Goal: Information Seeking & Learning: Check status

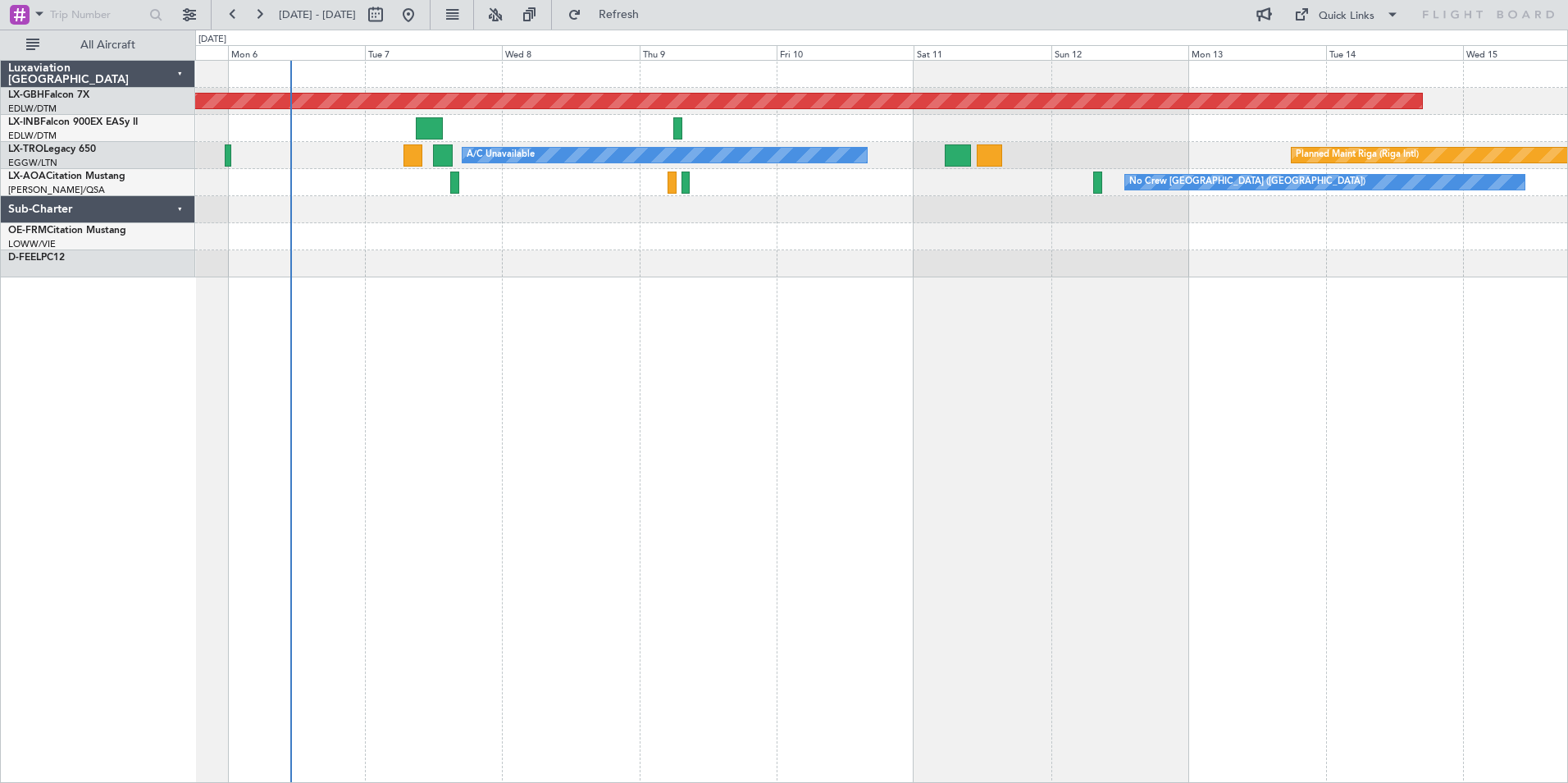
click at [631, 347] on div "Planned Maint Nurnberg Planned Maint Zurich A/C Unavailable Planned Maint Riga …" at bounding box center [882, 422] width 1373 height 723
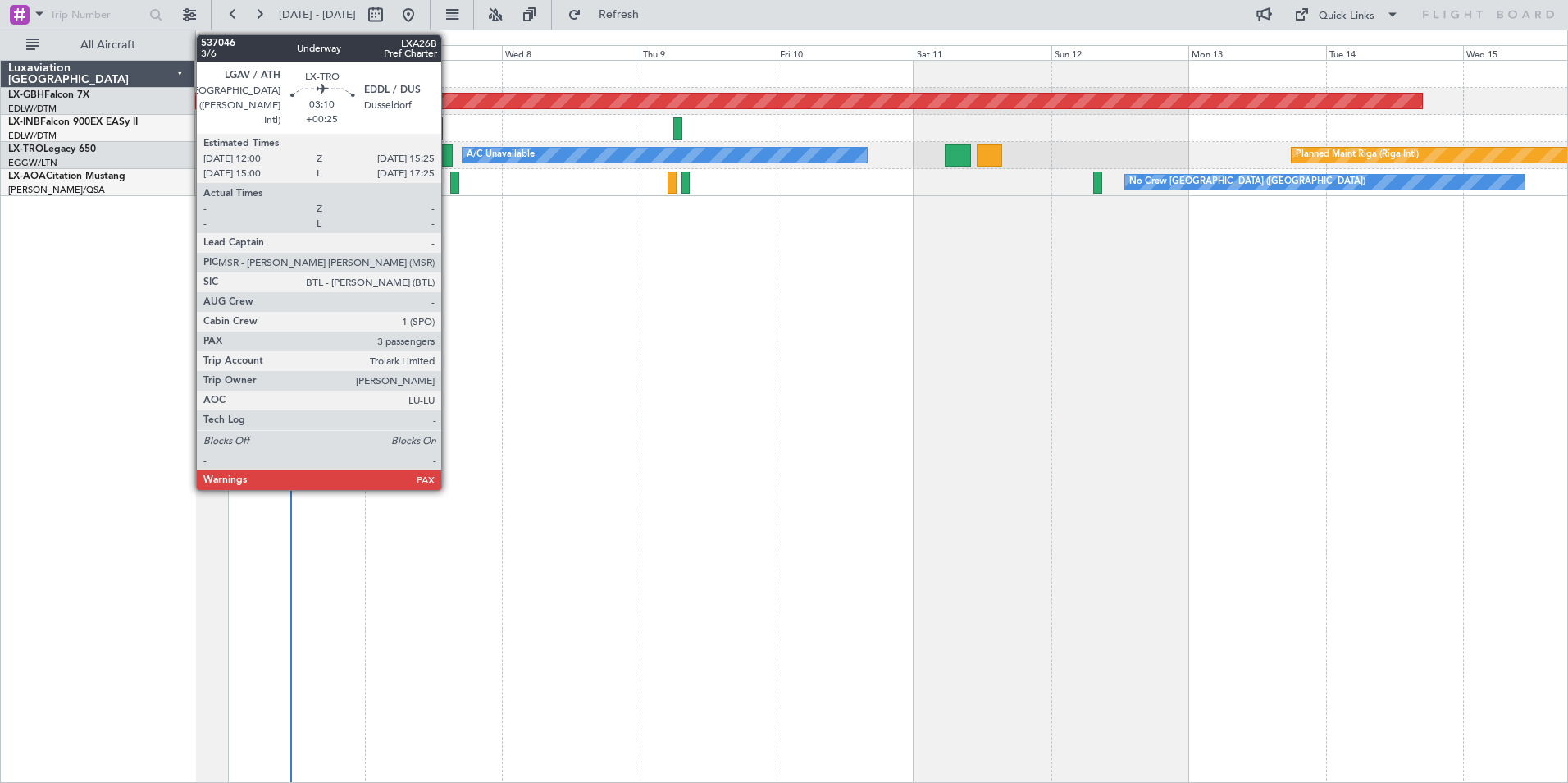
click at [449, 155] on div at bounding box center [443, 155] width 19 height 22
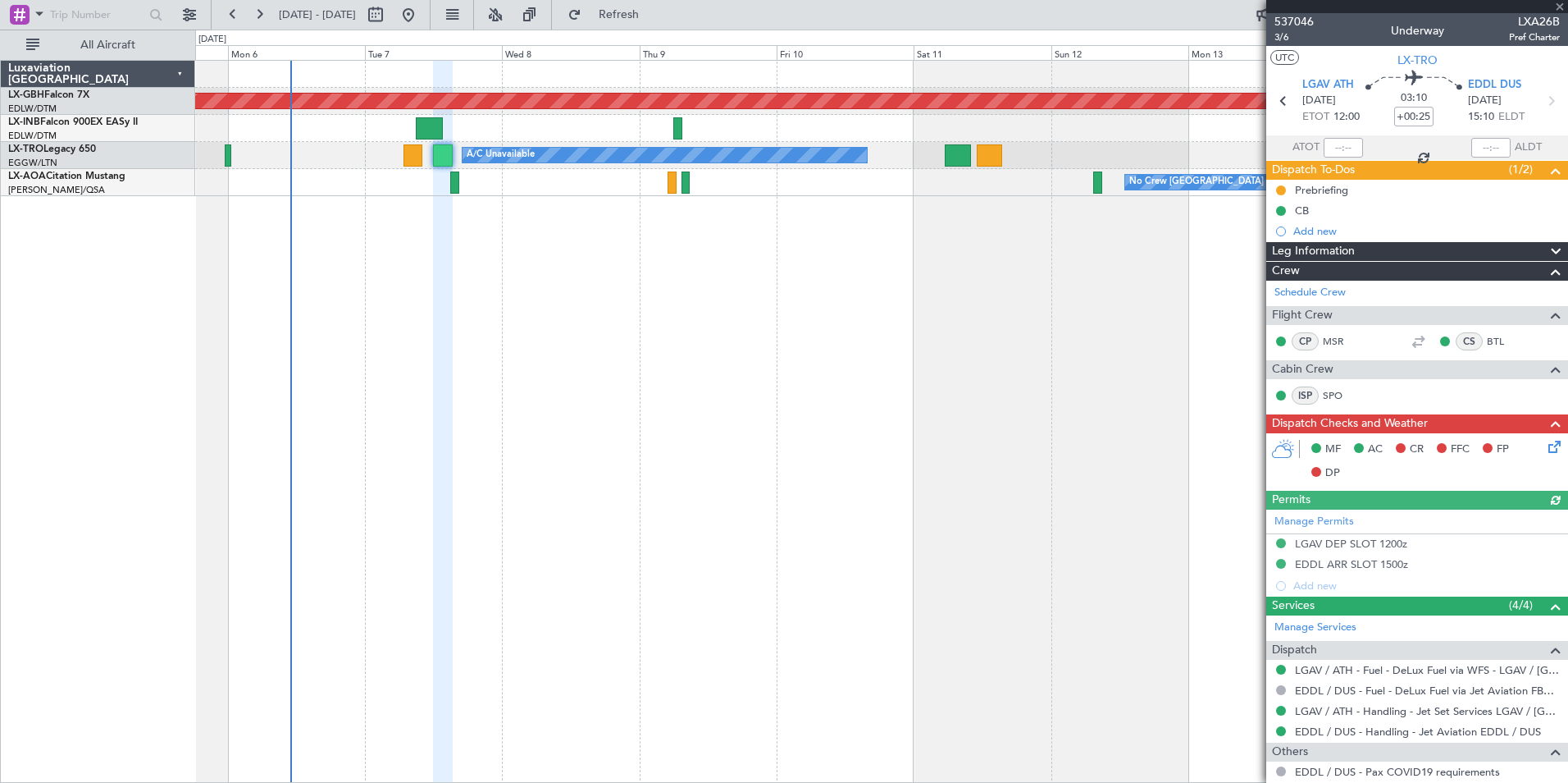
scroll to position [82, 0]
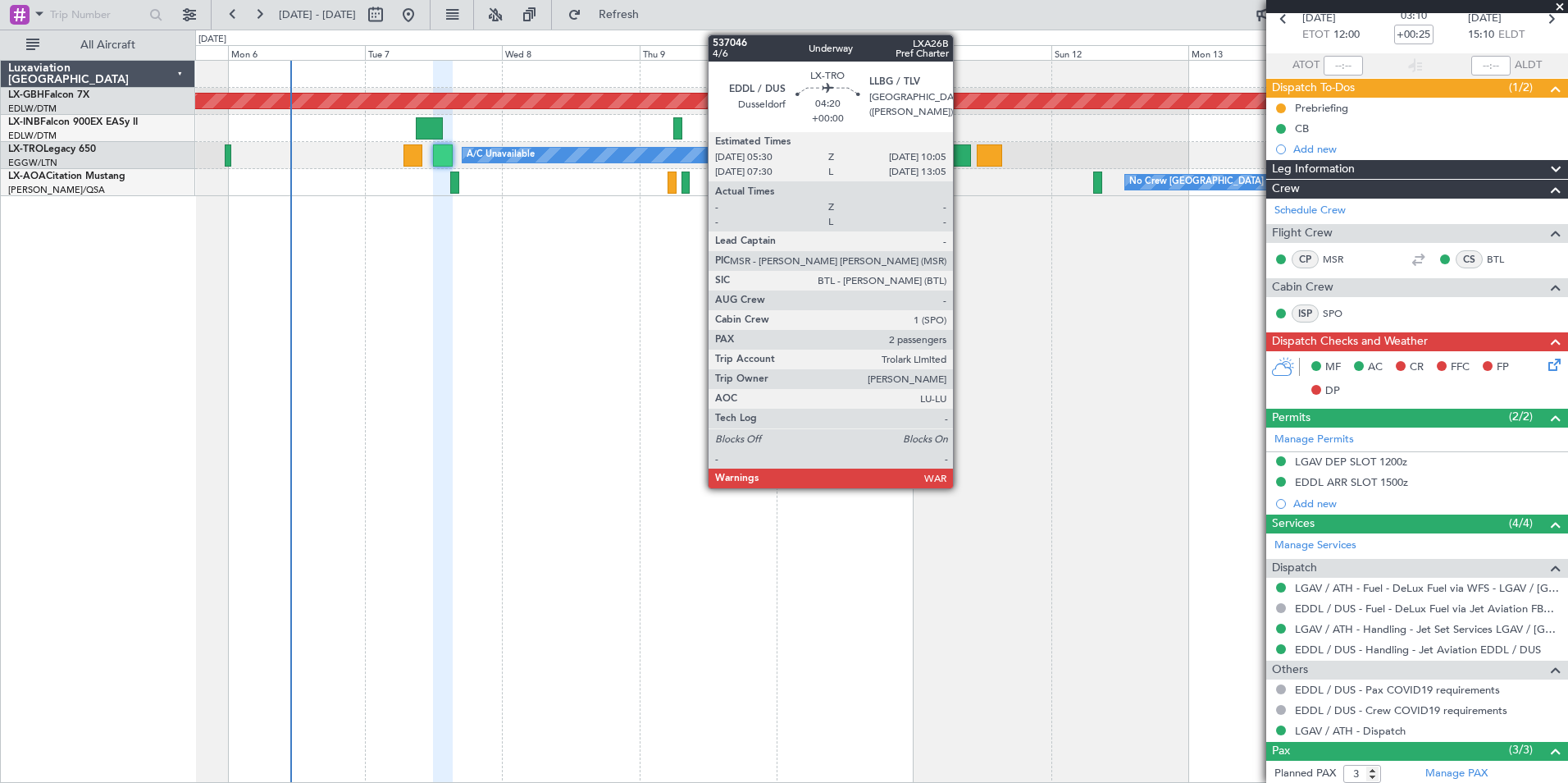
click at [960, 158] on div at bounding box center [958, 155] width 27 height 22
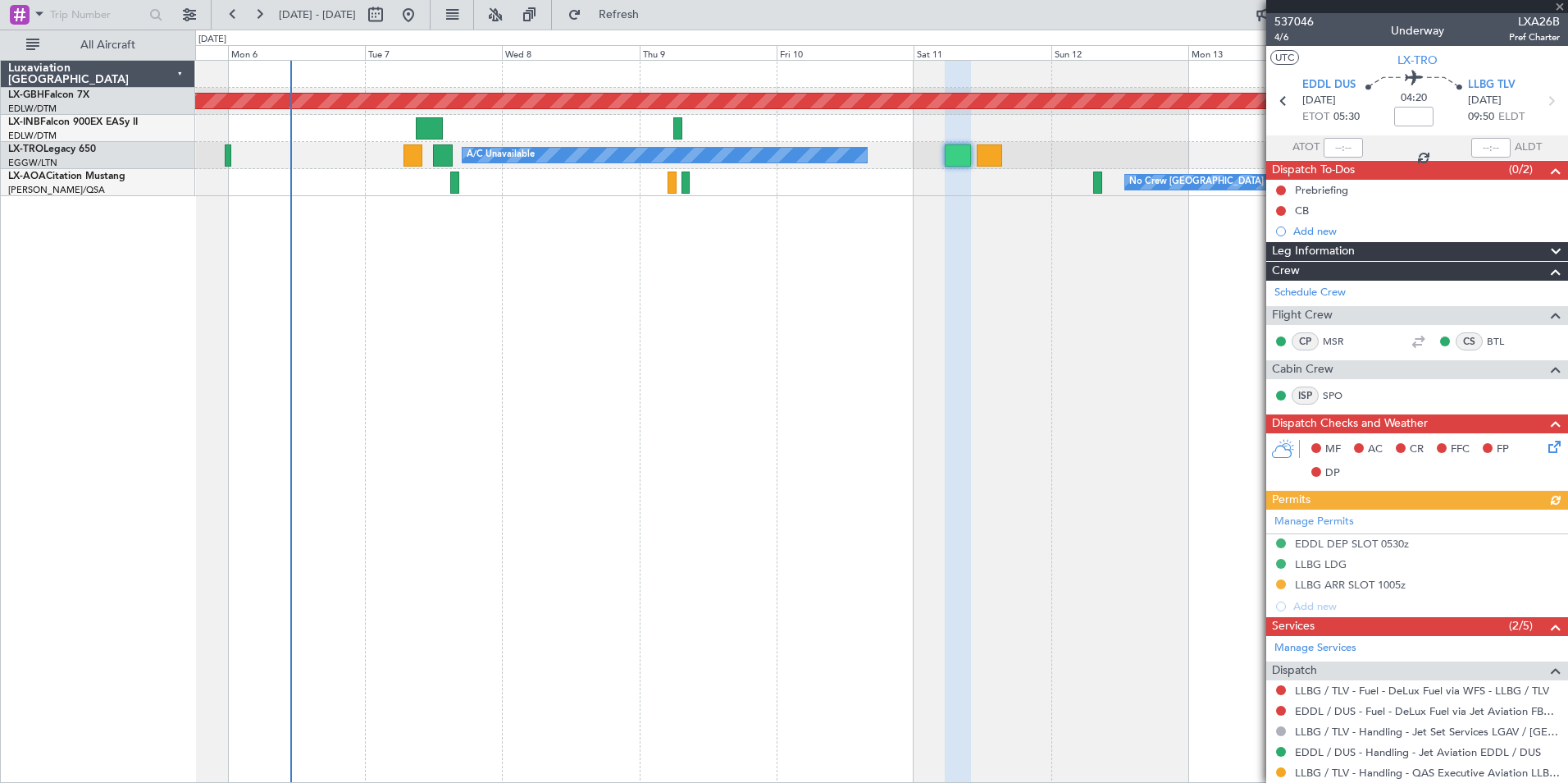
scroll to position [201, 0]
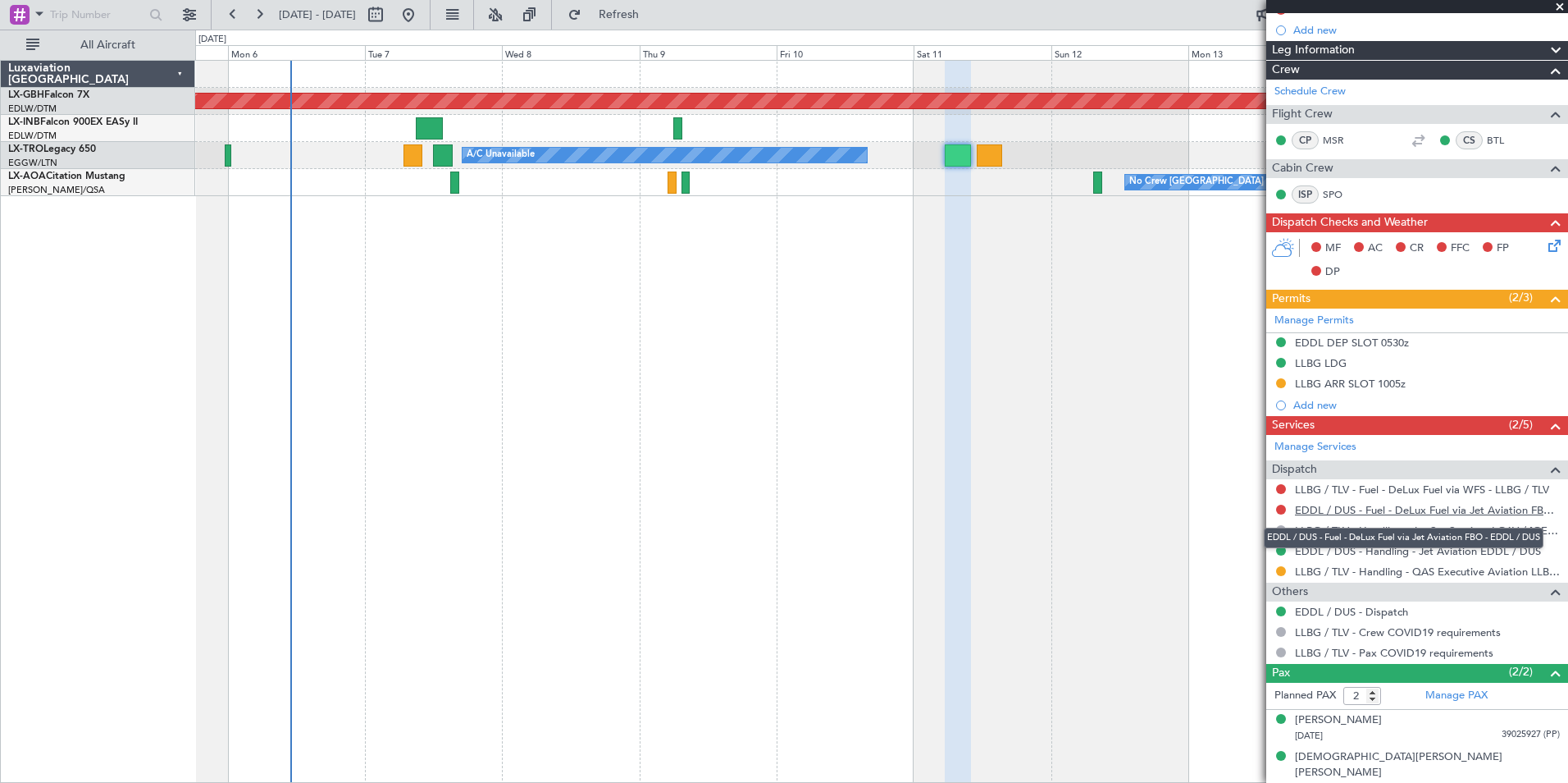
click at [1414, 506] on link "EDDL / DUS - Fuel - DeLux Fuel via Jet Aviation FBO - EDDL / DUS" at bounding box center [1428, 510] width 265 height 14
click at [1306, 510] on link "EDDL / DUS - Fuel - DeLux Fuel via Jet Aviation FBO - EDDL / DUS" at bounding box center [1428, 510] width 265 height 14
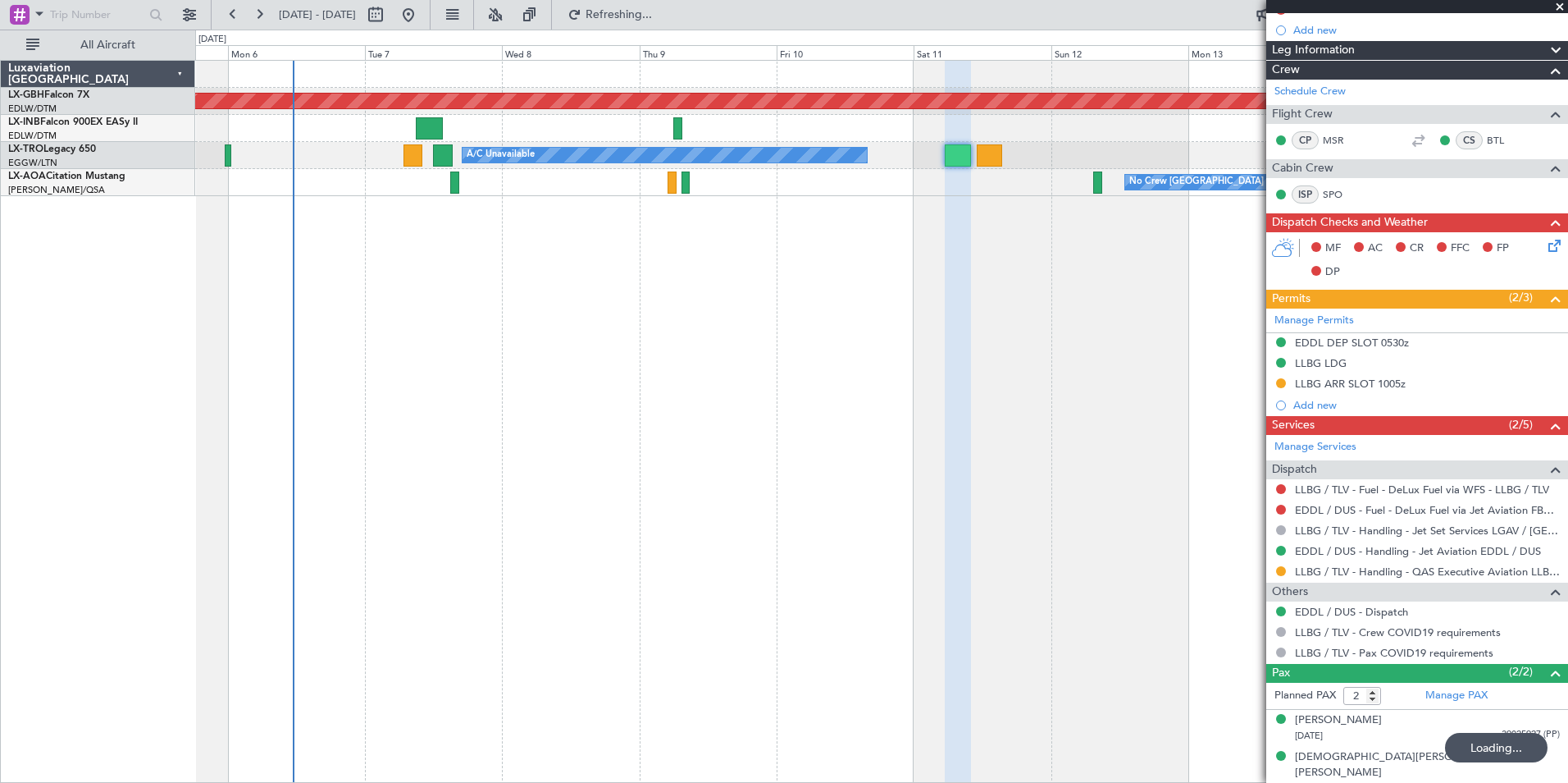
click at [1560, 5] on span at bounding box center [1559, 7] width 17 height 15
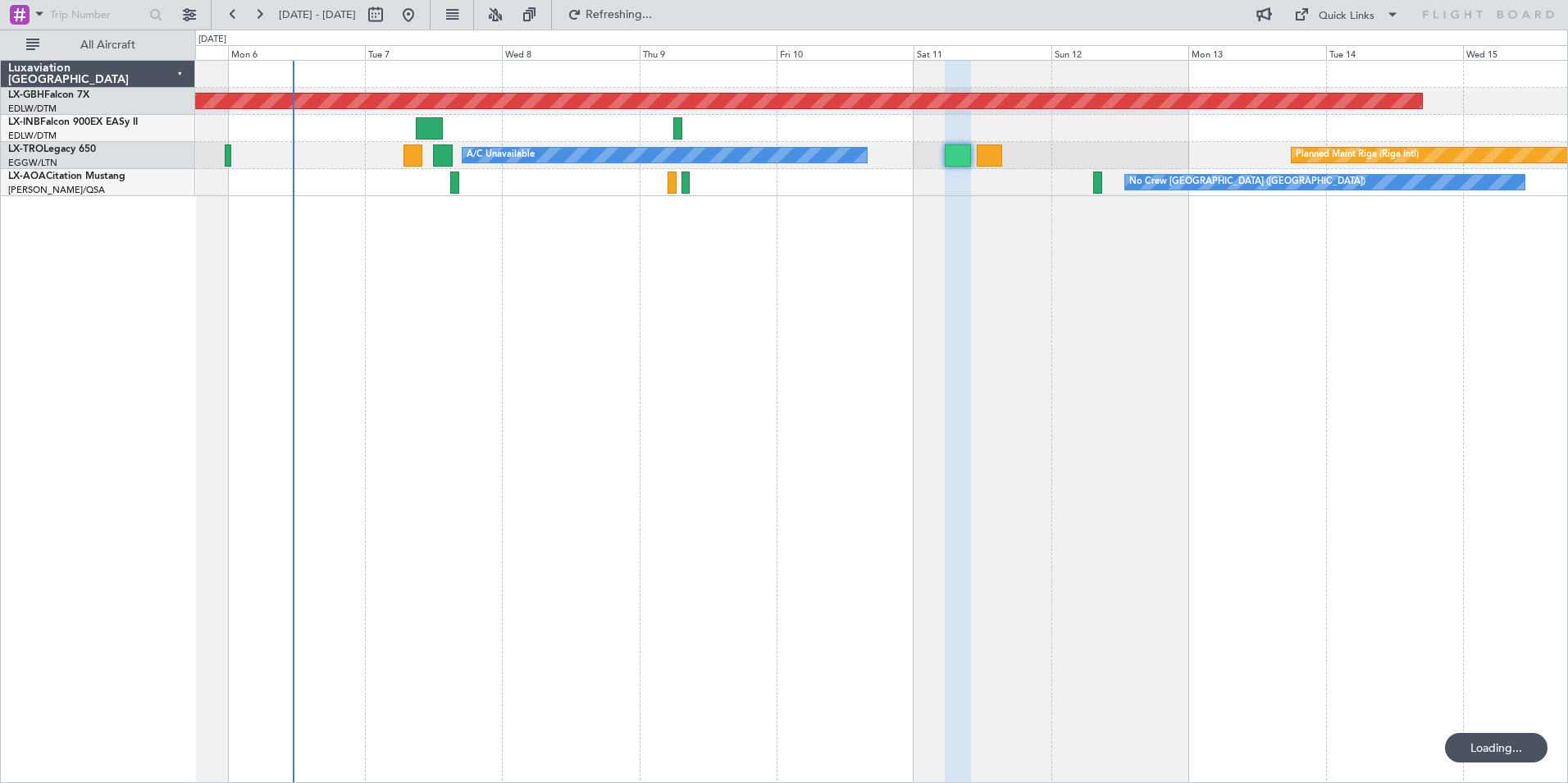
type input "0"
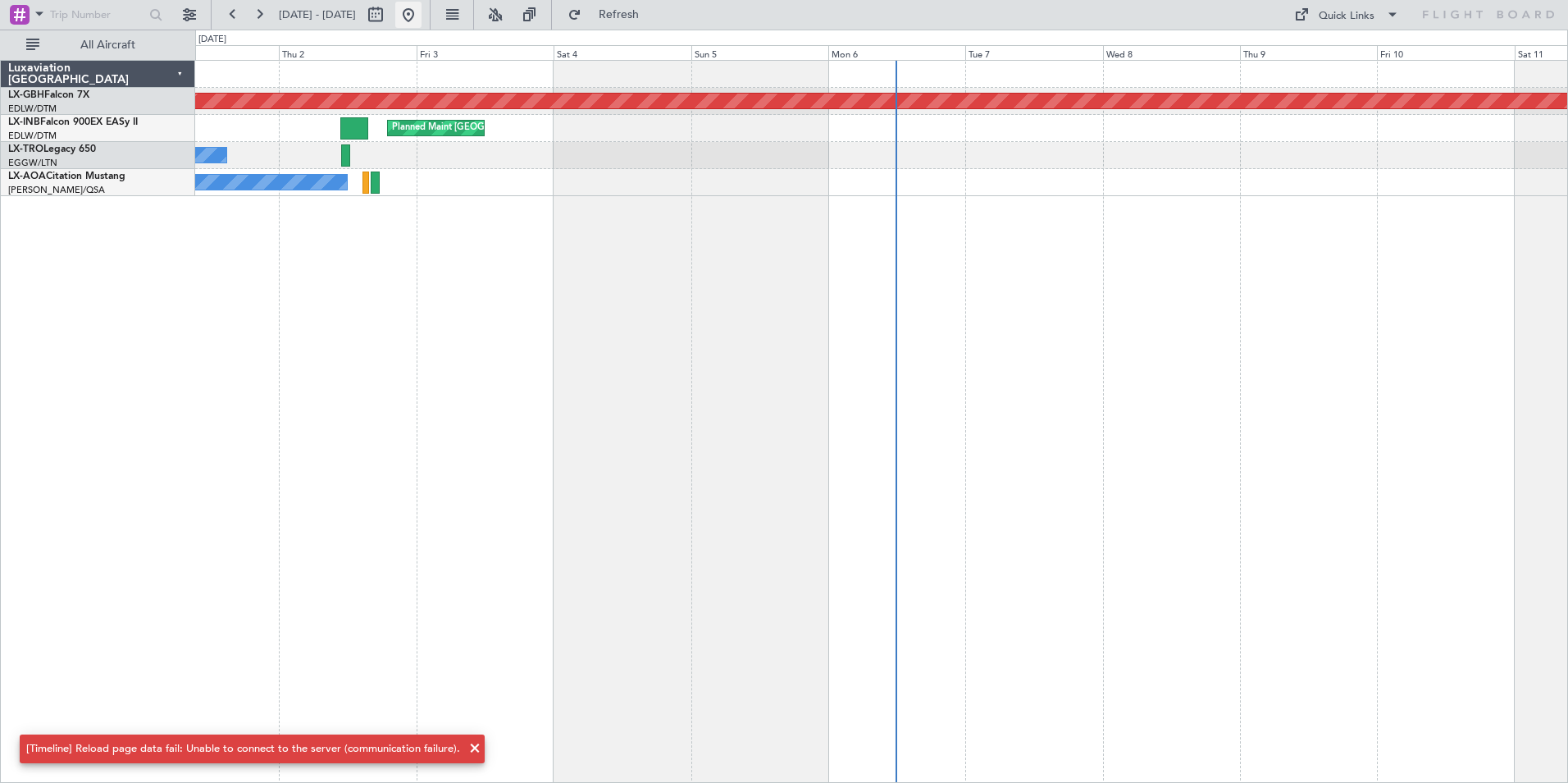
click at [421, 18] on button at bounding box center [408, 15] width 27 height 27
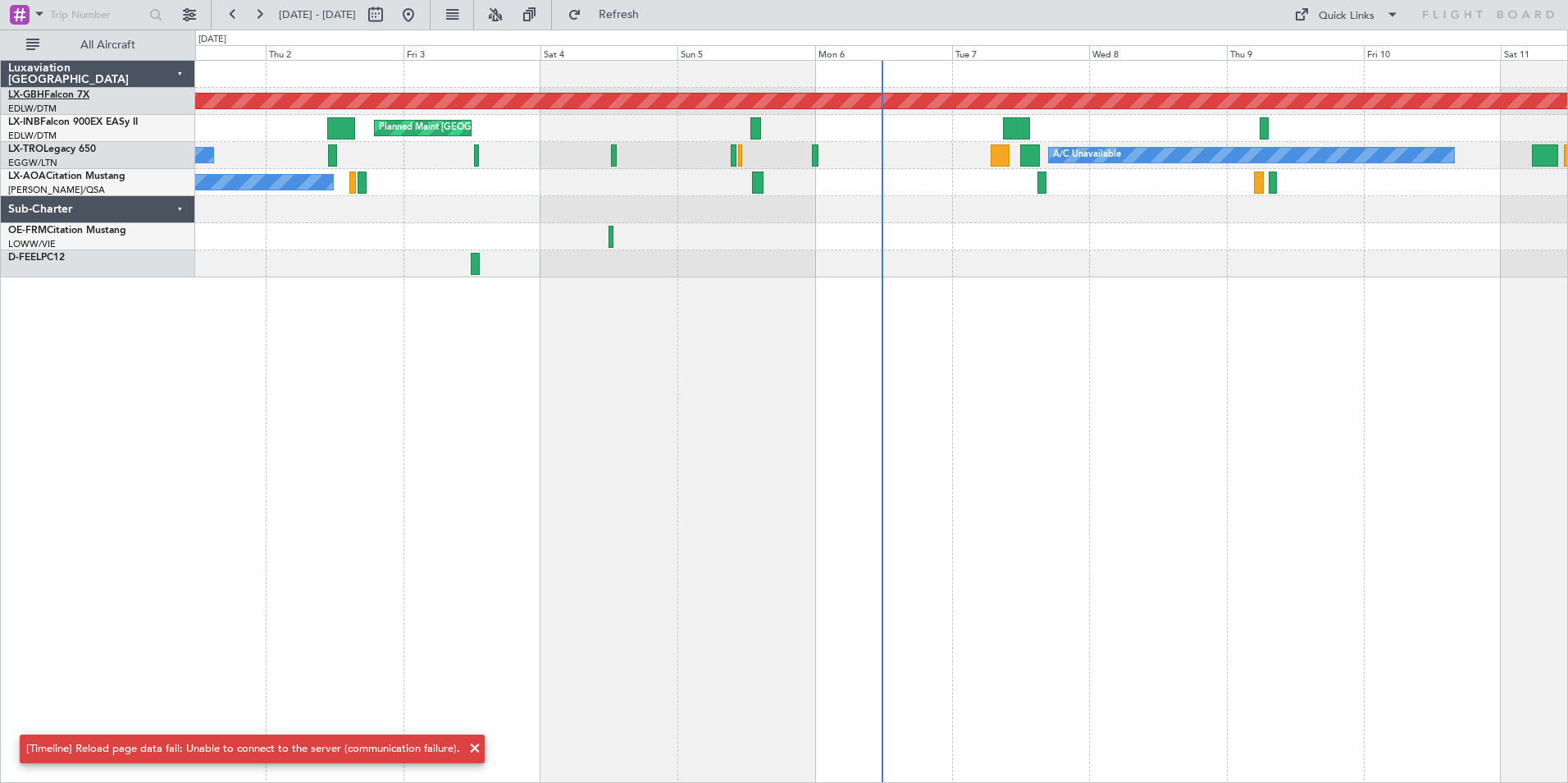
click at [49, 98] on link "LX-GBH Falcon 7X" at bounding box center [49, 95] width 81 height 10
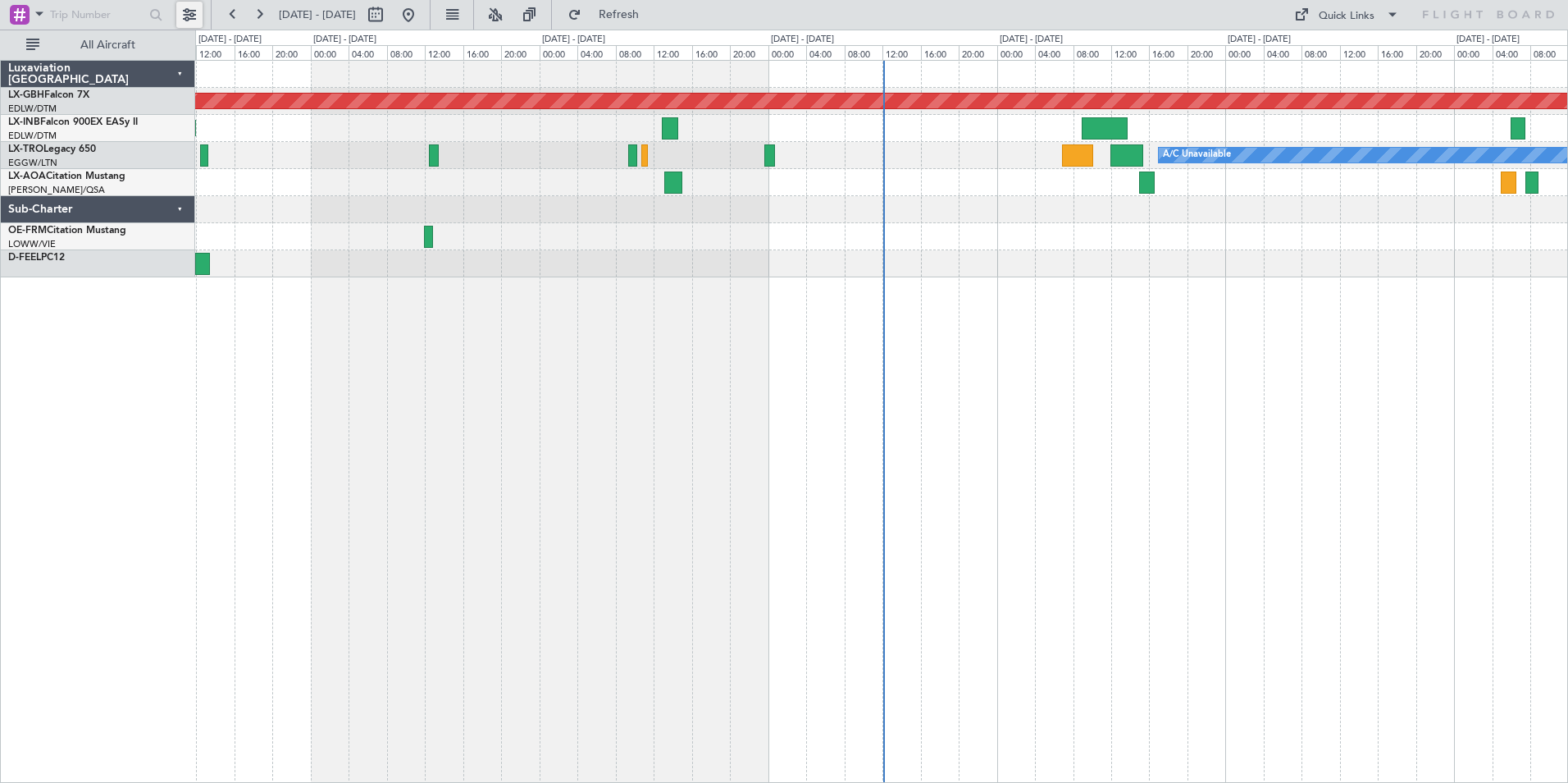
click at [191, 17] on button at bounding box center [190, 15] width 27 height 27
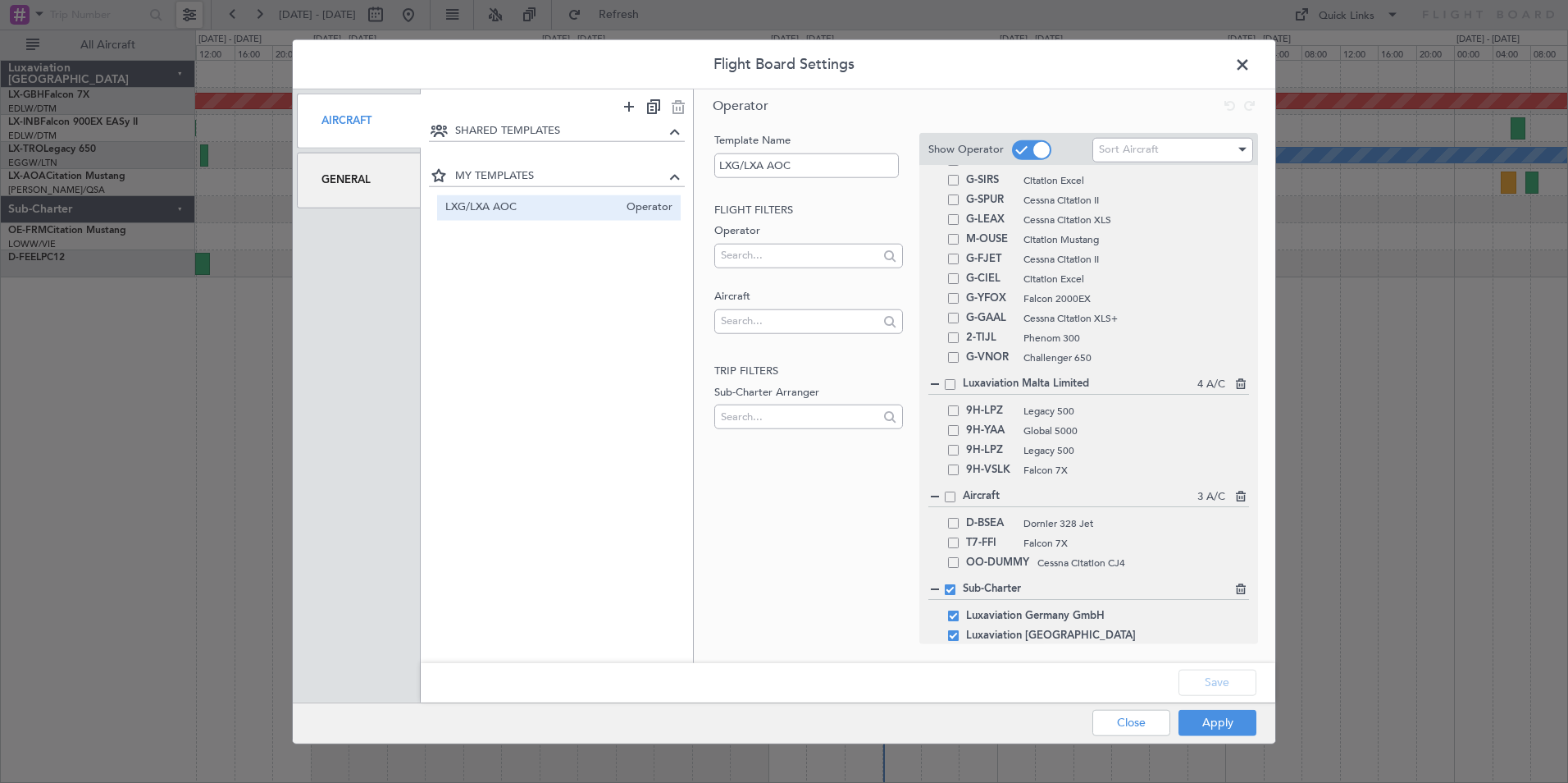
scroll to position [1013, 0]
click at [1251, 66] on span at bounding box center [1251, 68] width 0 height 33
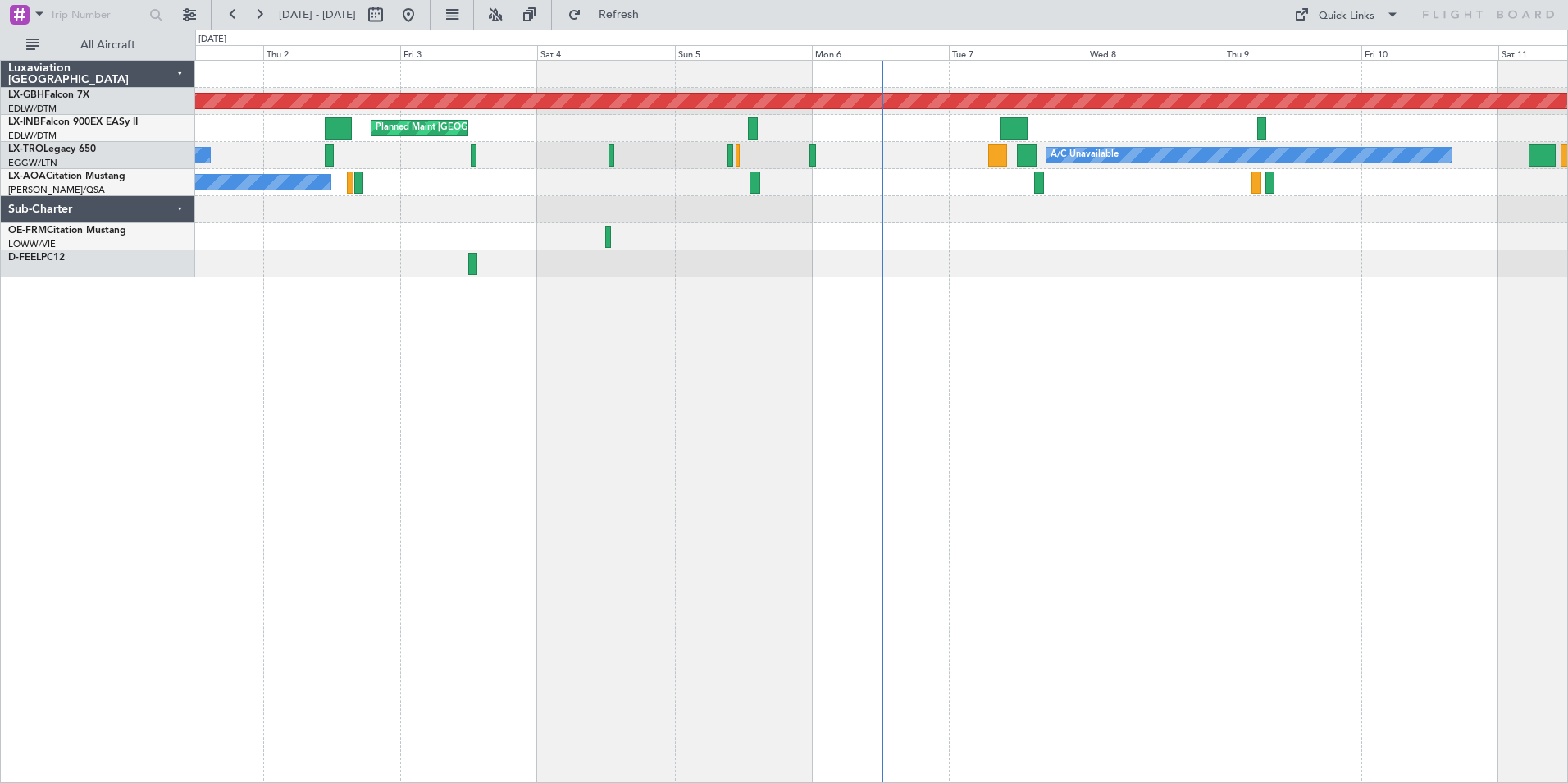
click at [169, 4] on div at bounding box center [105, 14] width 211 height 29
click at [193, 19] on button at bounding box center [190, 15] width 27 height 27
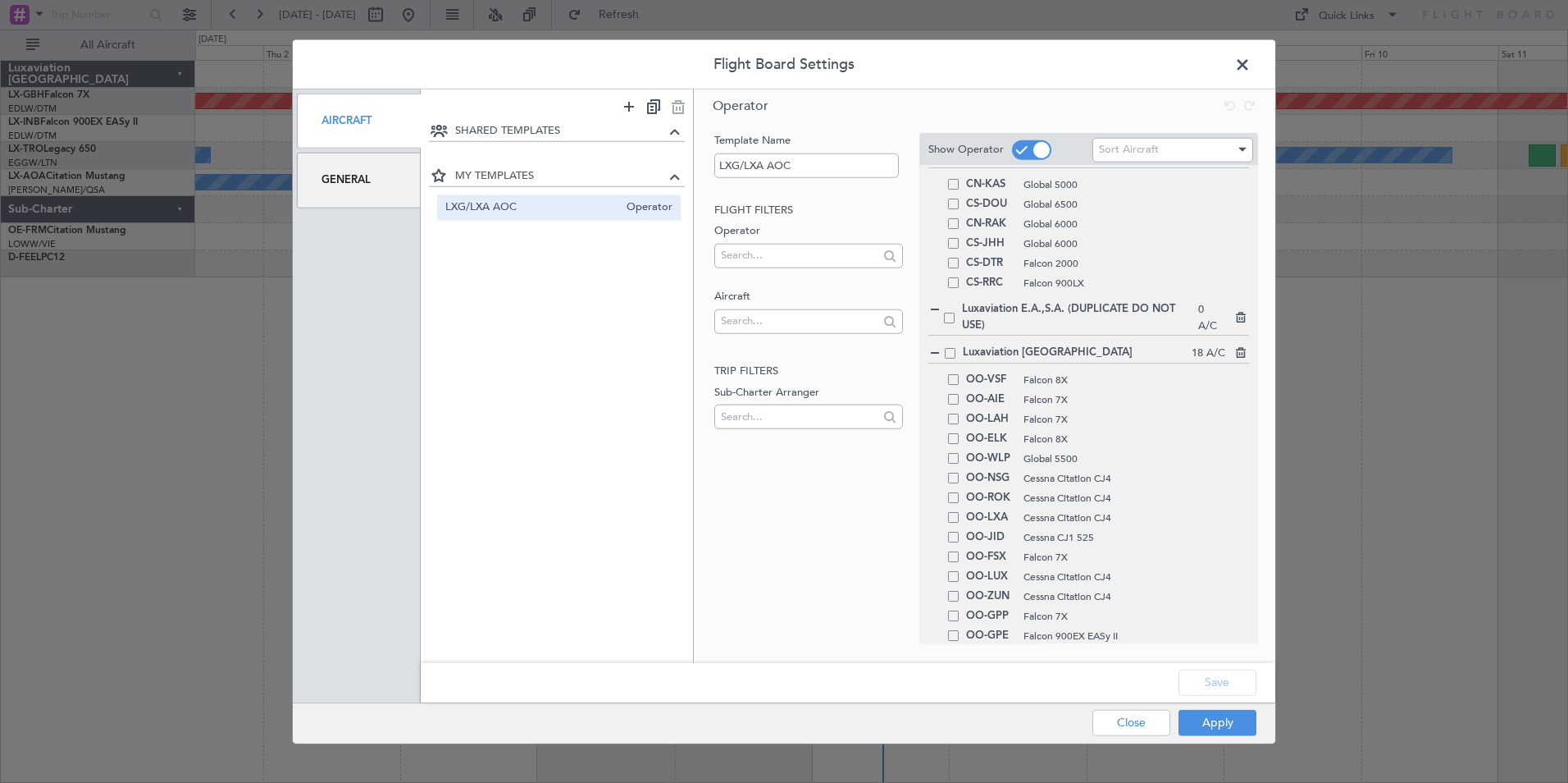
scroll to position [246, 0]
click at [1251, 61] on span at bounding box center [1251, 68] width 0 height 33
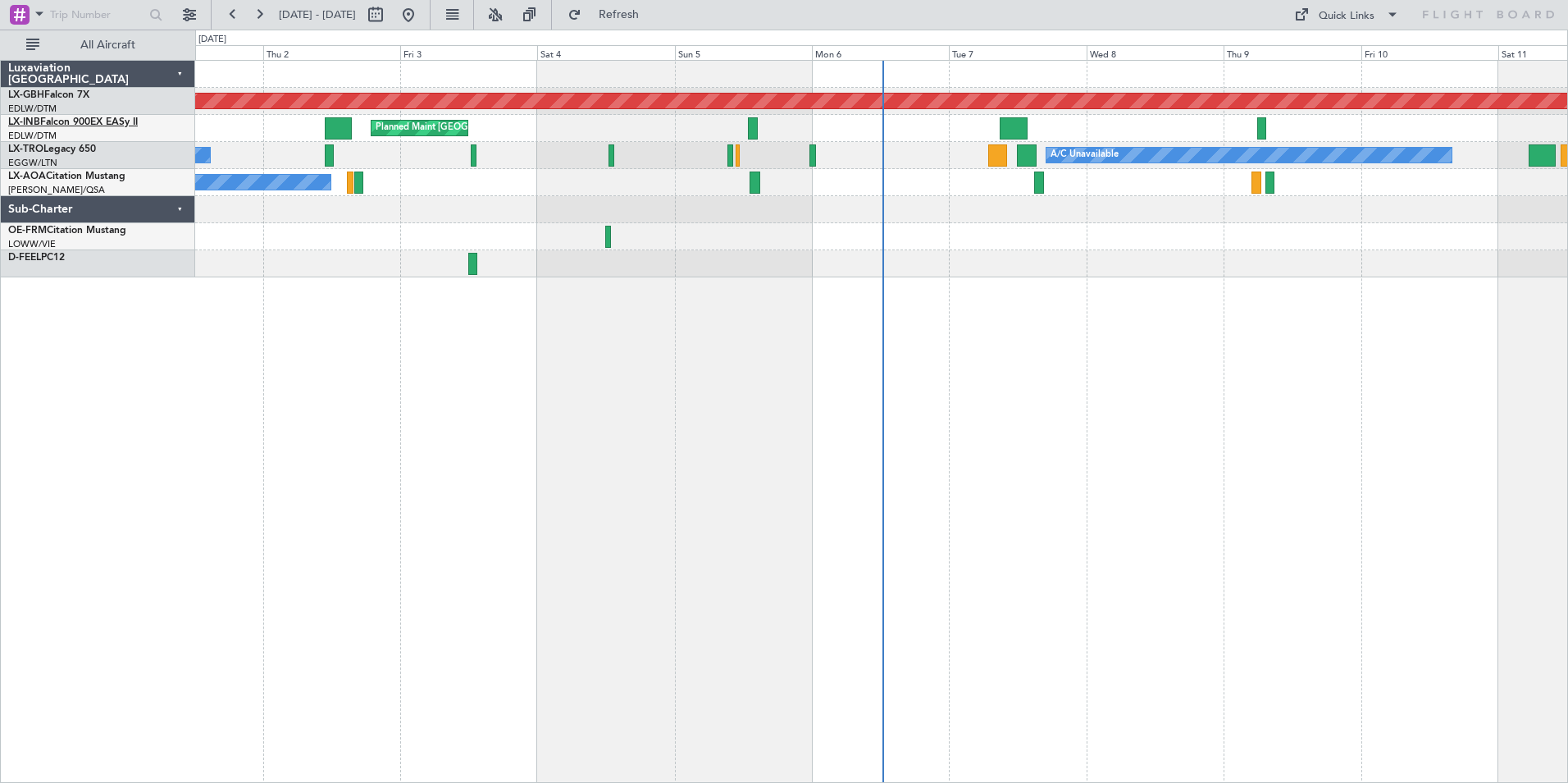
click at [59, 121] on link "LX-INB Falcon 900EX EASy II" at bounding box center [72, 122] width 130 height 10
click at [84, 144] on link "LX-TRO Legacy 650" at bounding box center [51, 148] width 87 height 10
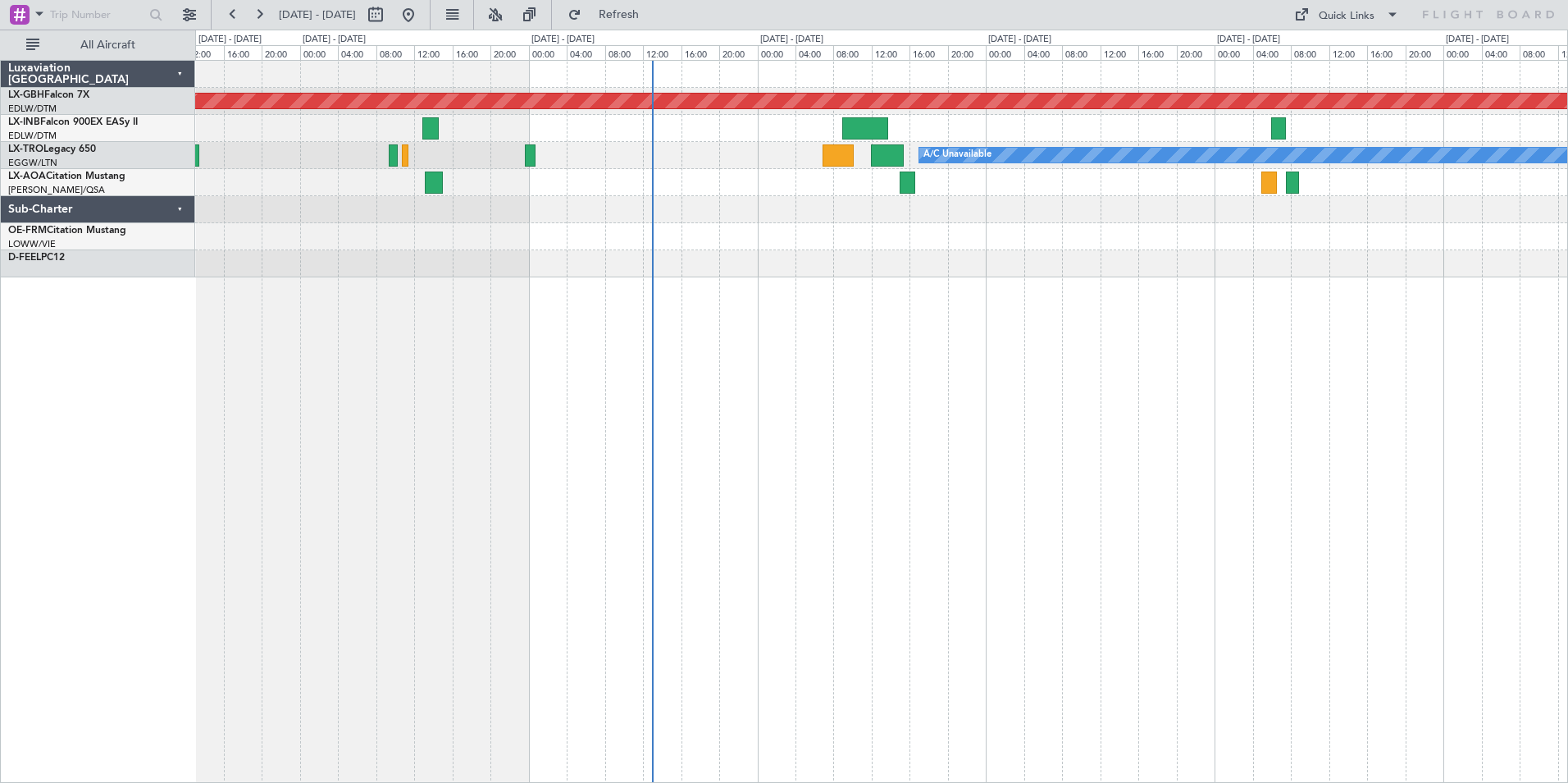
click at [770, 355] on div "Planned Maint Nurnberg Planned Maint [GEOGRAPHIC_DATA] A/C Unavailable" at bounding box center [882, 422] width 1373 height 723
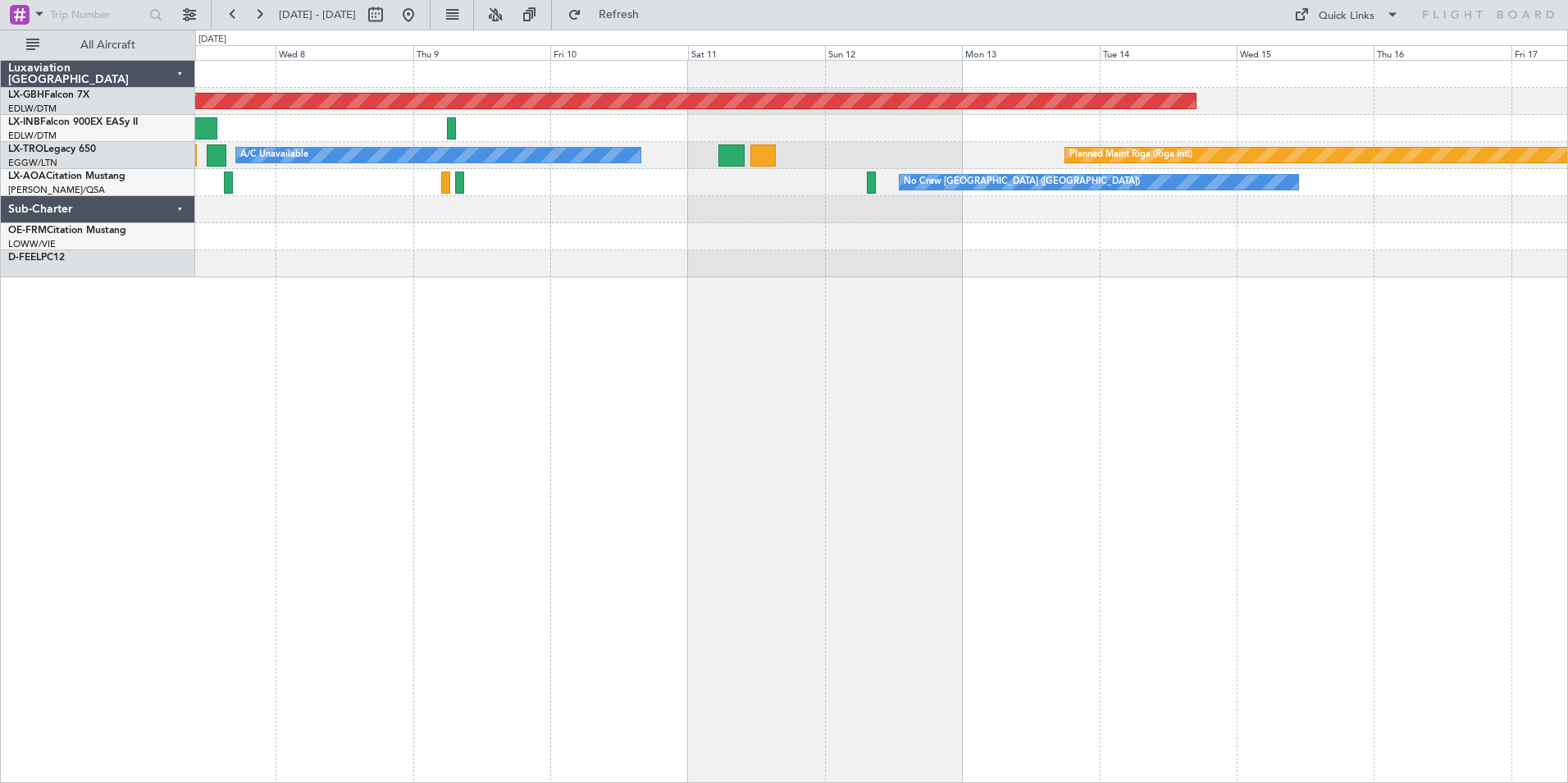
click at [385, 350] on div "Planned Maint Nurnberg A/C Unavailable Planned Maint [GEOGRAPHIC_DATA] (Riga In…" at bounding box center [882, 422] width 1373 height 723
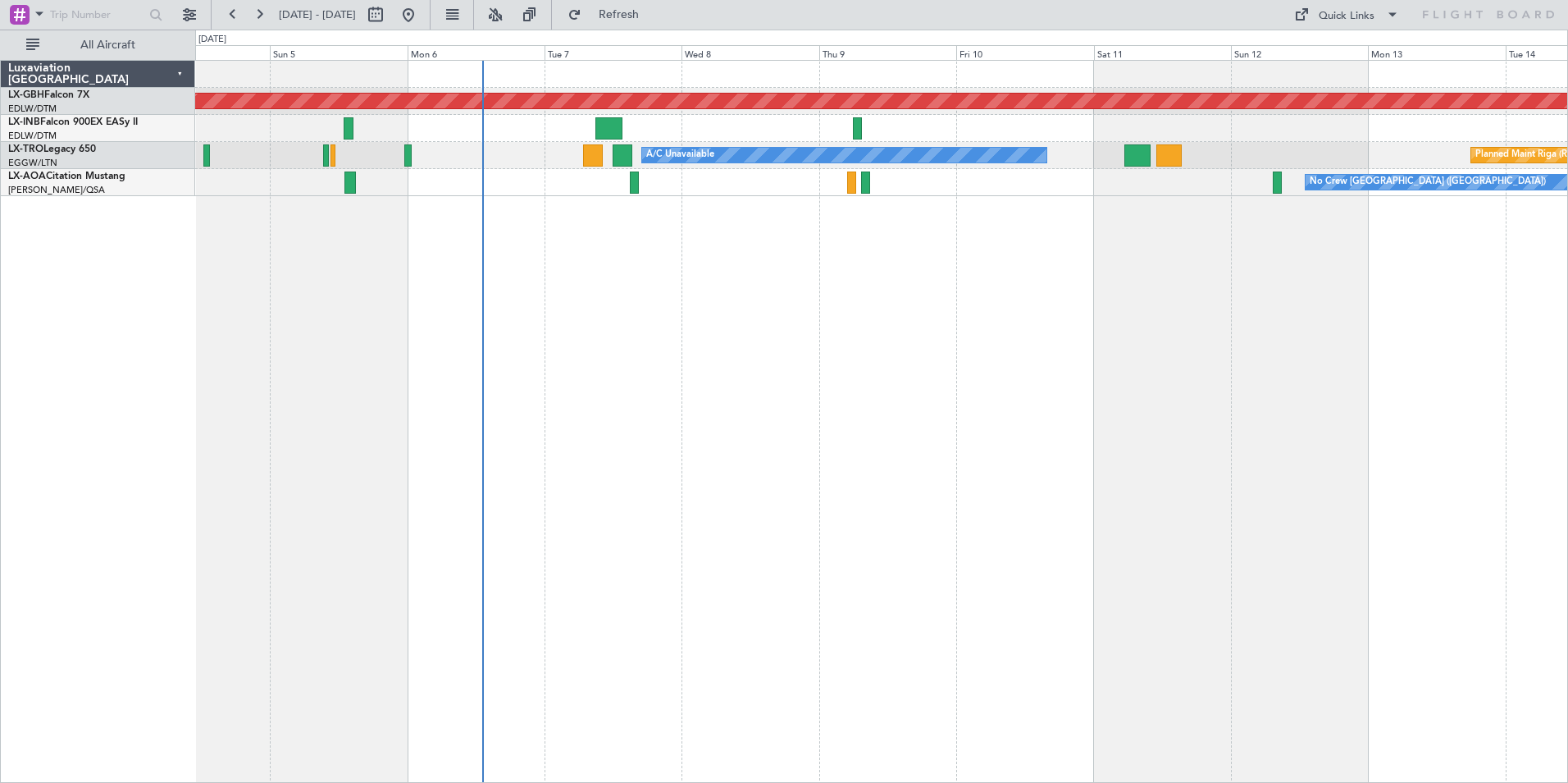
click at [792, 297] on div "Planned Maint Nurnberg Planned Maint Zurich A/C Unavailable Planned Maint Riga …" at bounding box center [882, 422] width 1373 height 723
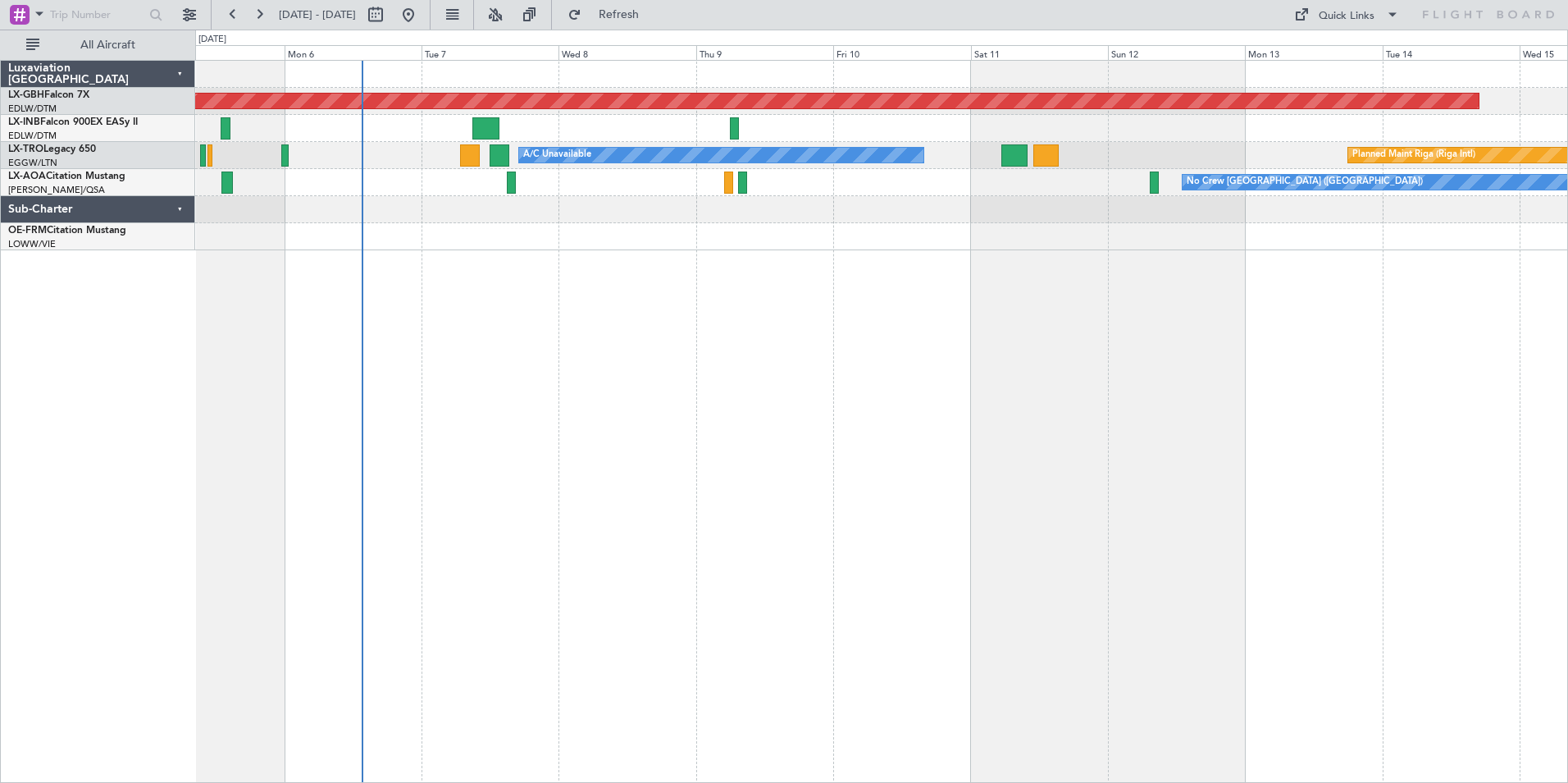
click at [738, 375] on div "Planned Maint Nurnberg Planned Maint Zurich Planned Maint Riga (Riga Intl) A/C …" at bounding box center [882, 422] width 1373 height 723
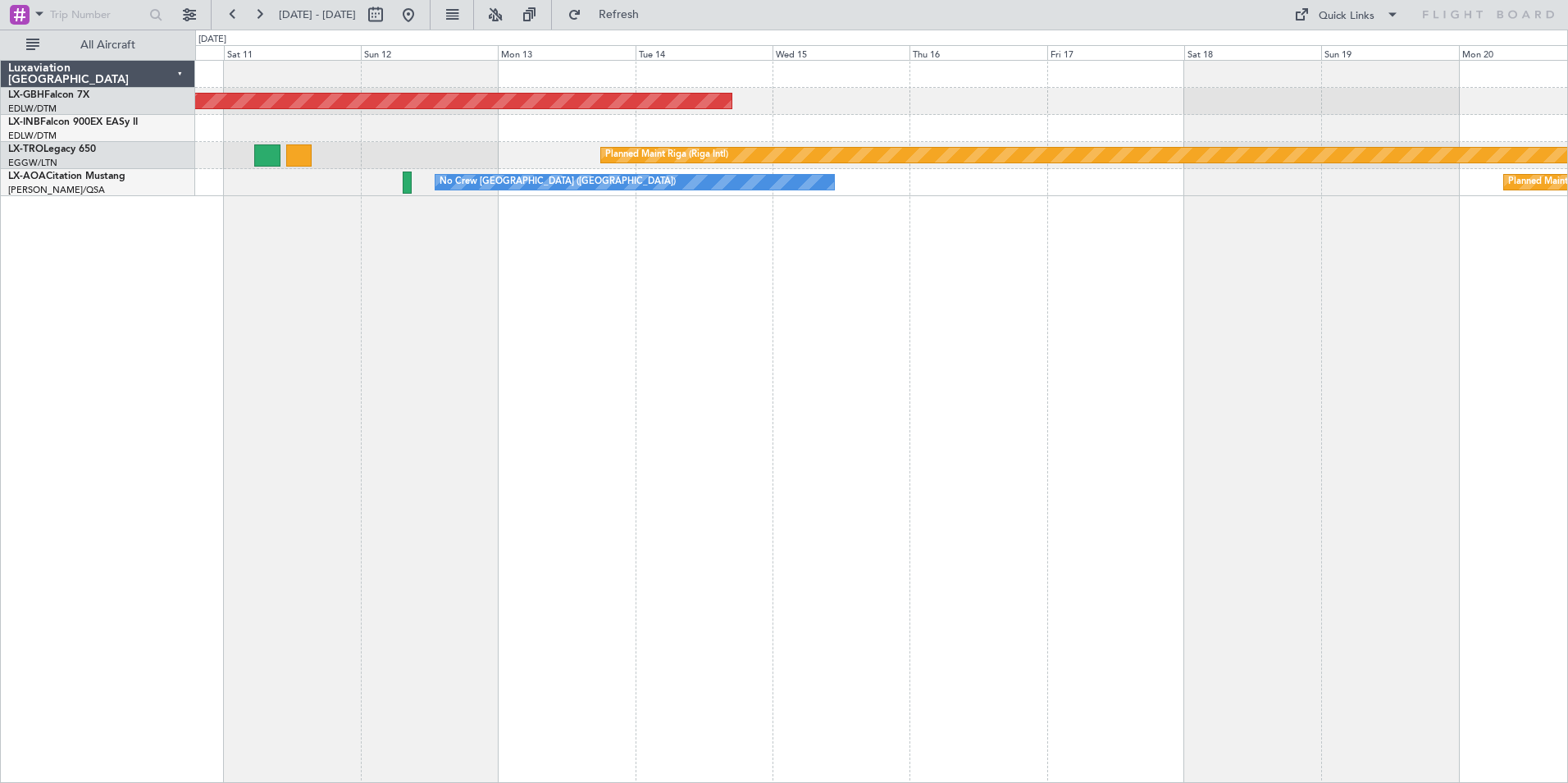
click at [397, 296] on div "Planned Maint Nurnberg Planned Maint Riga (Riga Intl) A/C Unavailable No Crew C…" at bounding box center [882, 422] width 1373 height 723
click at [421, 11] on button at bounding box center [408, 15] width 27 height 27
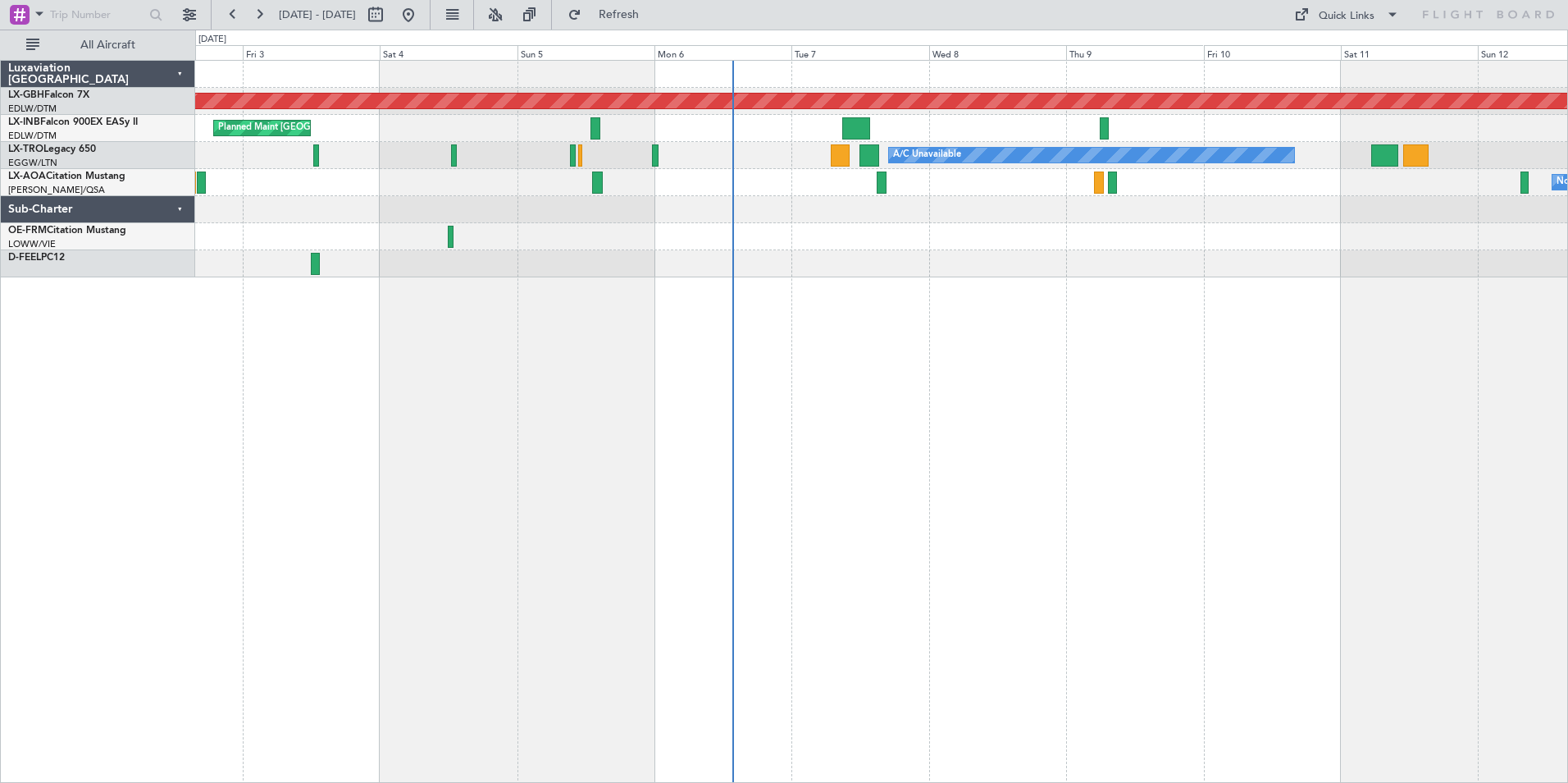
click at [818, 300] on div "Planned Maint Nurnberg Planned Maint Zurich A/C Unavailable A/C Unavailable Pla…" at bounding box center [882, 422] width 1373 height 723
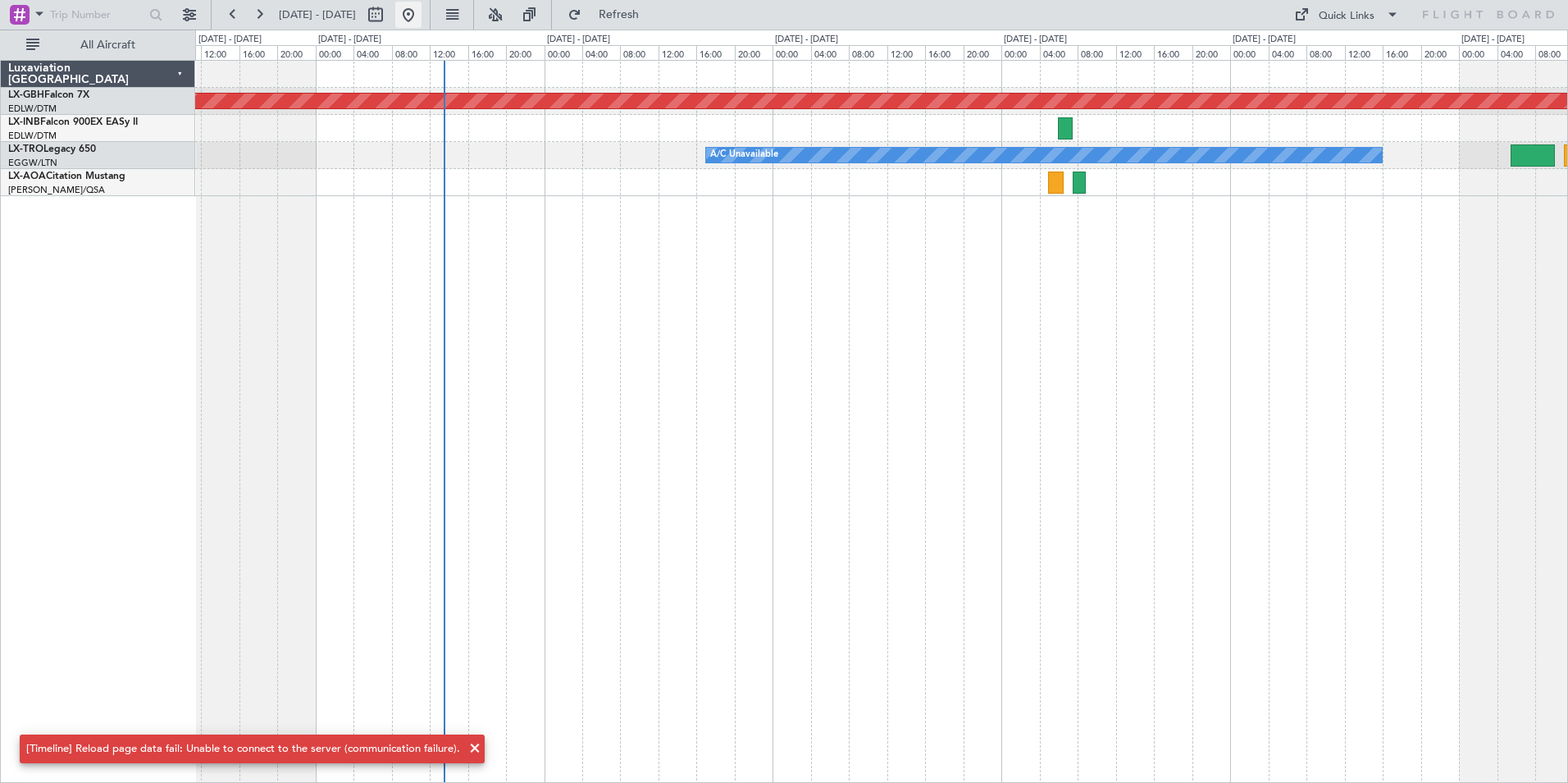
click at [421, 17] on button at bounding box center [408, 15] width 27 height 27
